Goal: Task Accomplishment & Management: Manage account settings

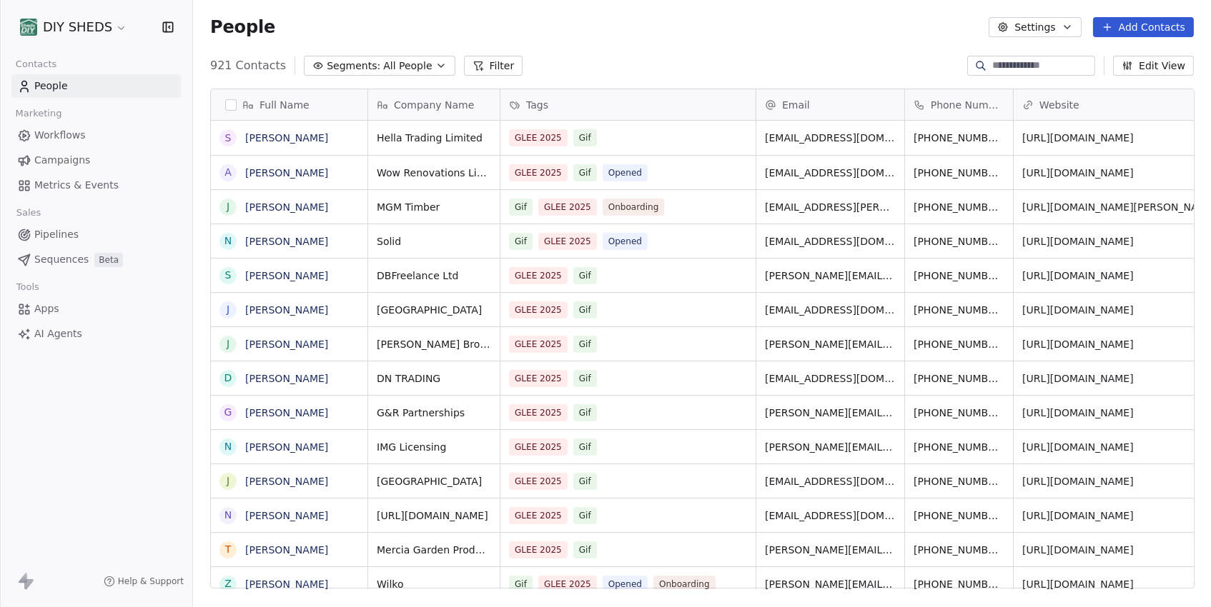
scroll to position [535, 1017]
click at [70, 128] on span "Workflows" at bounding box center [59, 135] width 51 height 15
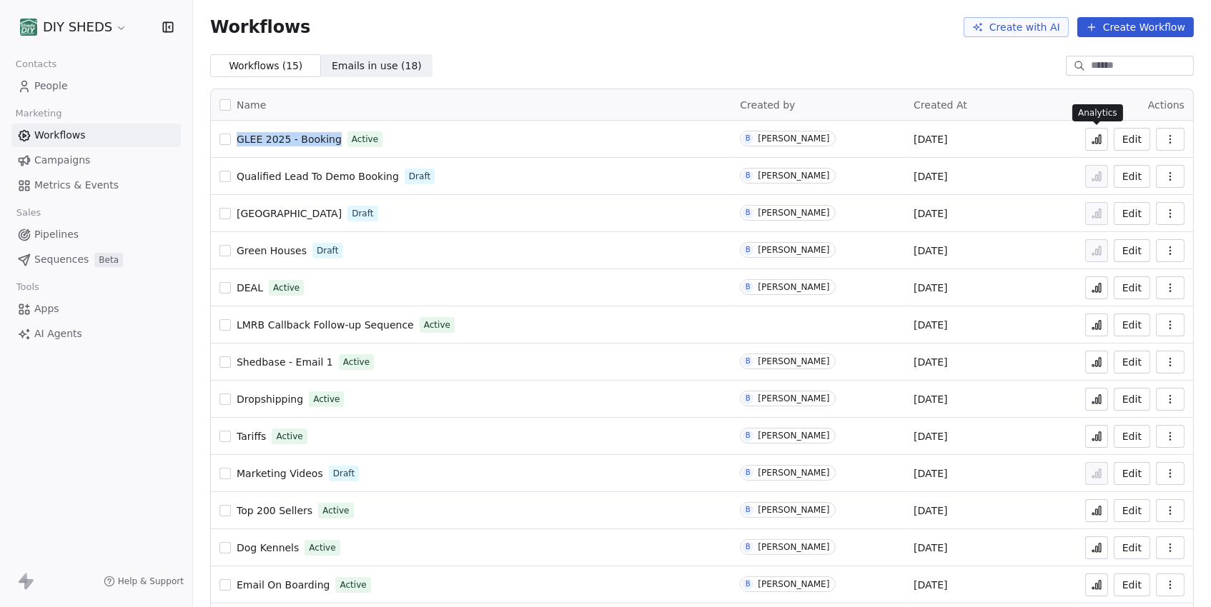
click at [1089, 132] on button at bounding box center [1096, 139] width 23 height 23
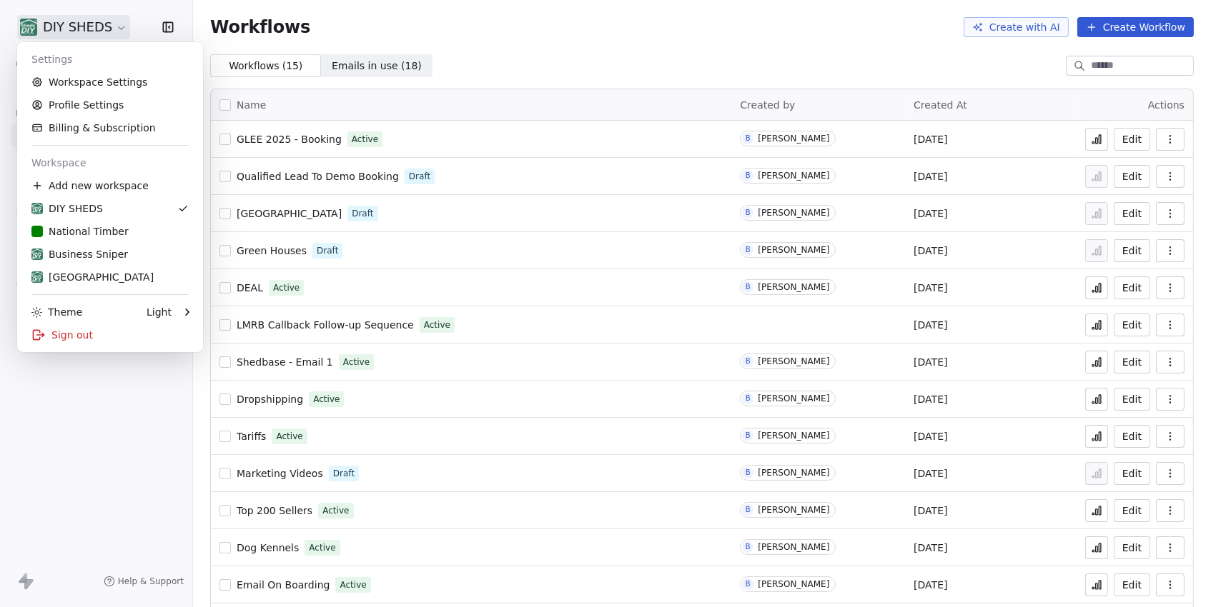
click at [81, 26] on html "DIY SHEDS Contacts People Marketing Workflows Campaigns Metrics & Events Sales …" at bounding box center [605, 303] width 1211 height 607
click at [92, 332] on div "Sign out" at bounding box center [110, 335] width 174 height 23
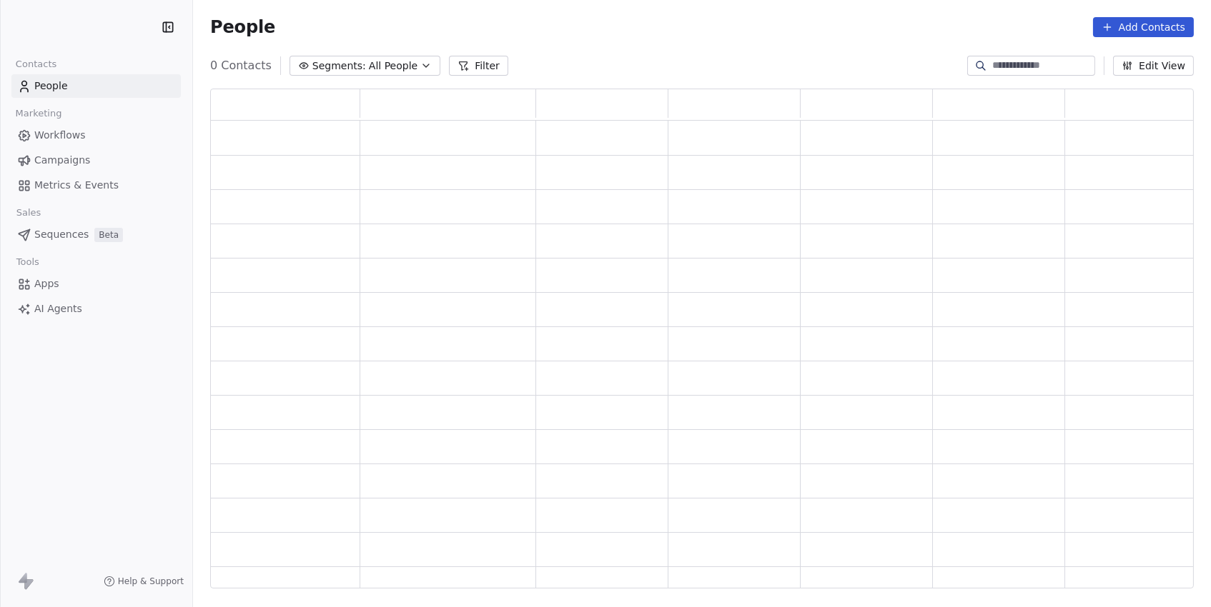
scroll to position [501, 983]
